Goal: Communication & Community: Answer question/provide support

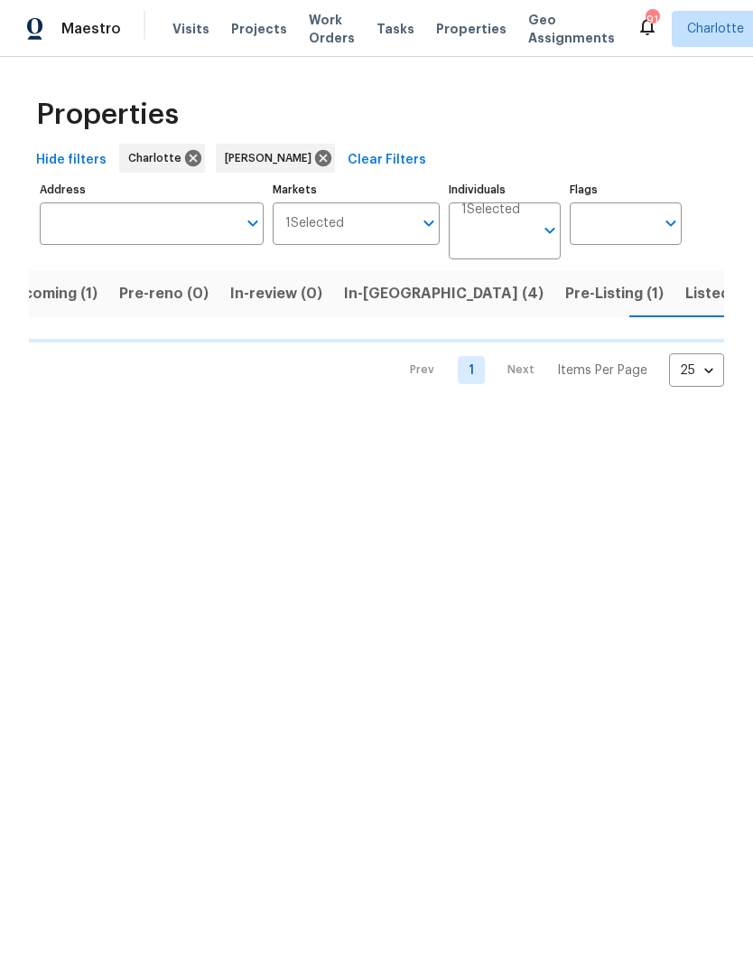
scroll to position [0, 37]
click at [378, 301] on span "In-reno (4)" at bounding box center [443, 293] width 200 height 25
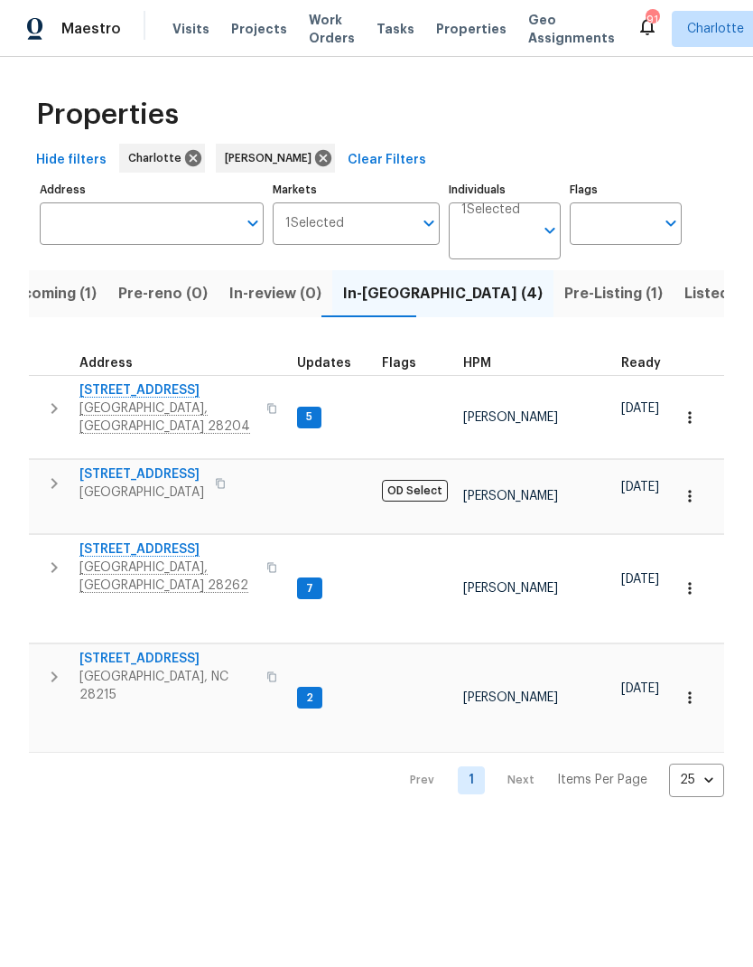
click at [175, 558] on span "Charlotte, NC 28262" at bounding box center [167, 576] width 176 height 36
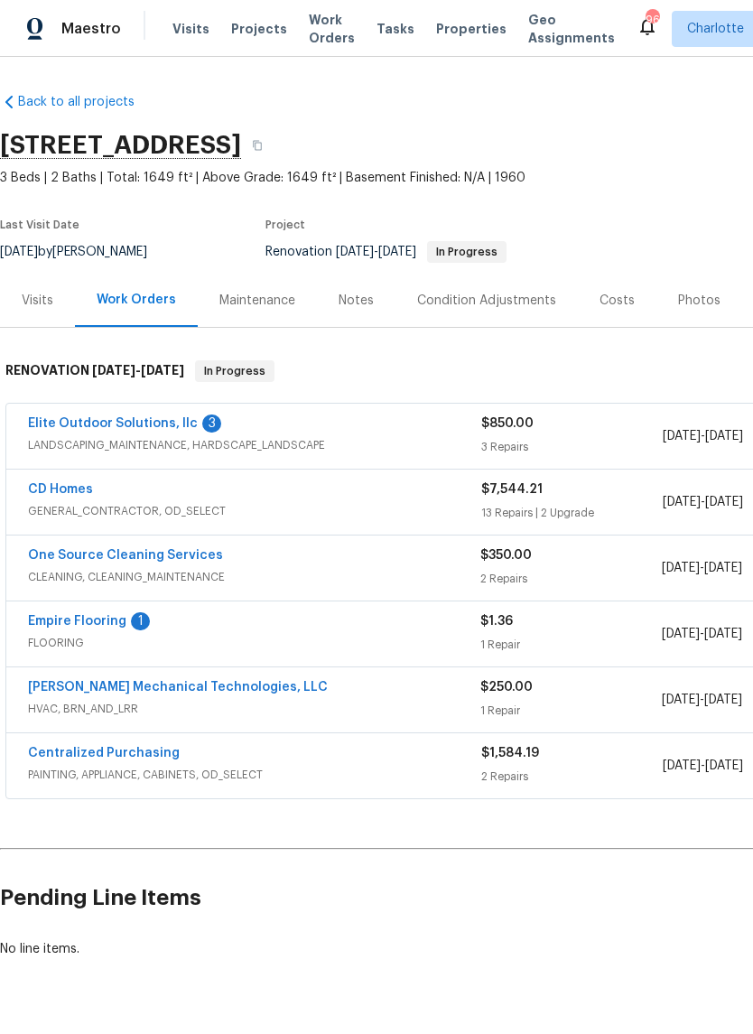
click at [94, 626] on link "Empire Flooring" at bounding box center [77, 621] width 98 height 13
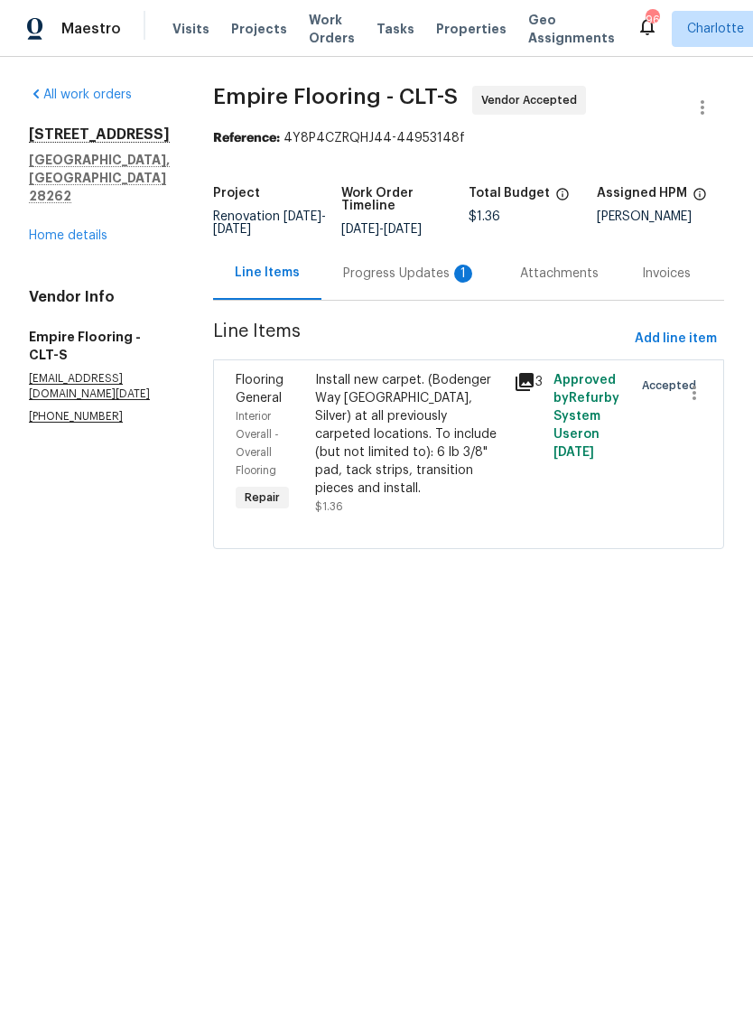
click at [397, 280] on div "Progress Updates 1" at bounding box center [410, 274] width 134 height 18
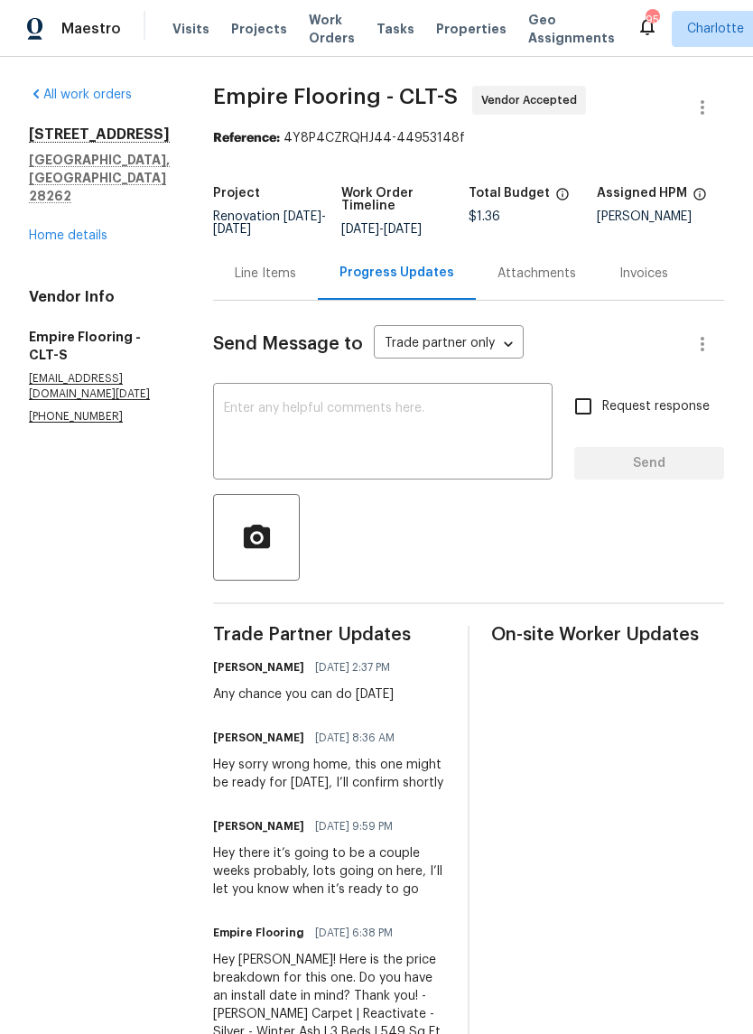
click at [478, 435] on textarea at bounding box center [383, 433] width 318 height 63
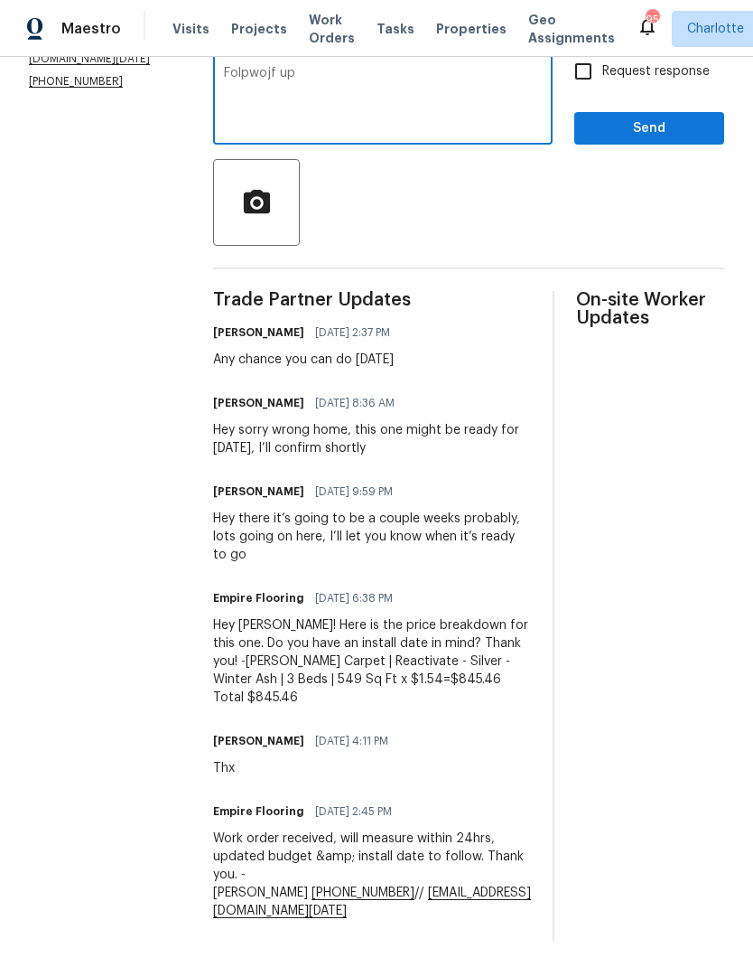
scroll to position [334, 0]
type textarea "Following up on this one for tomorrow if possible"
click at [601, 83] on input "Request response" at bounding box center [584, 72] width 38 height 38
checkbox input "true"
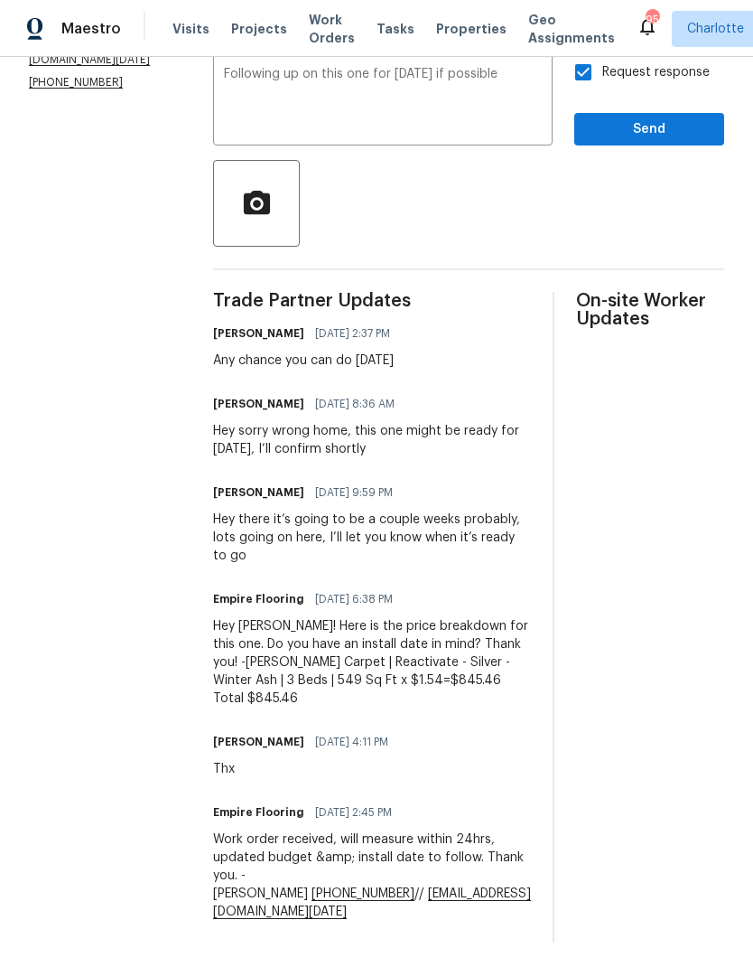
click at [670, 141] on span "Send" at bounding box center [649, 129] width 121 height 23
